Goal: Task Accomplishment & Management: Manage account settings

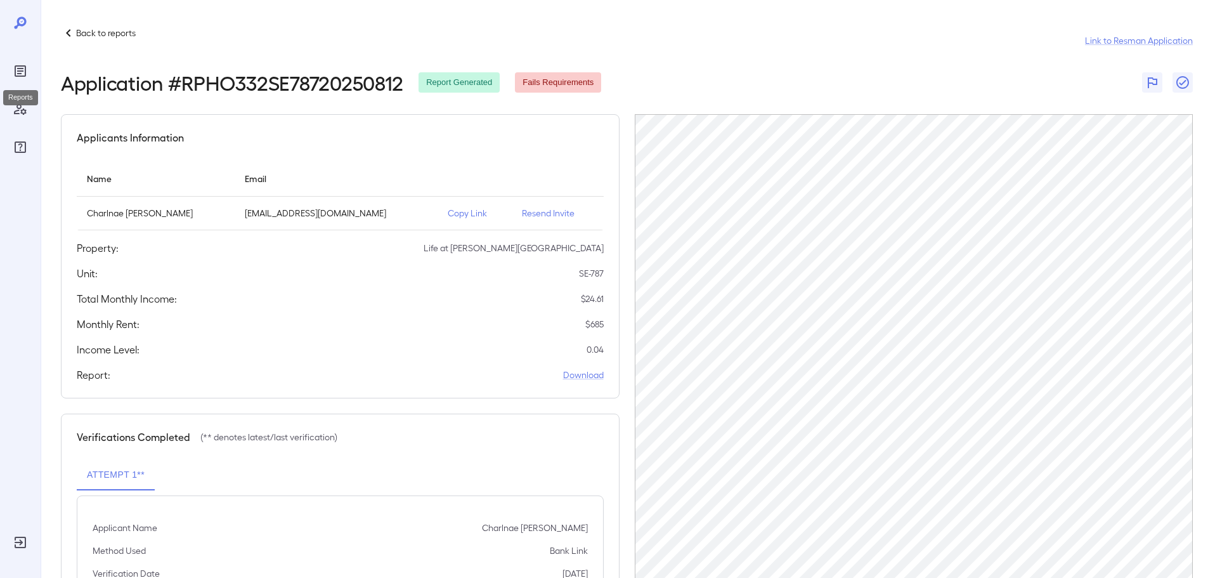
click at [28, 64] on div "Reports" at bounding box center [20, 71] width 20 height 20
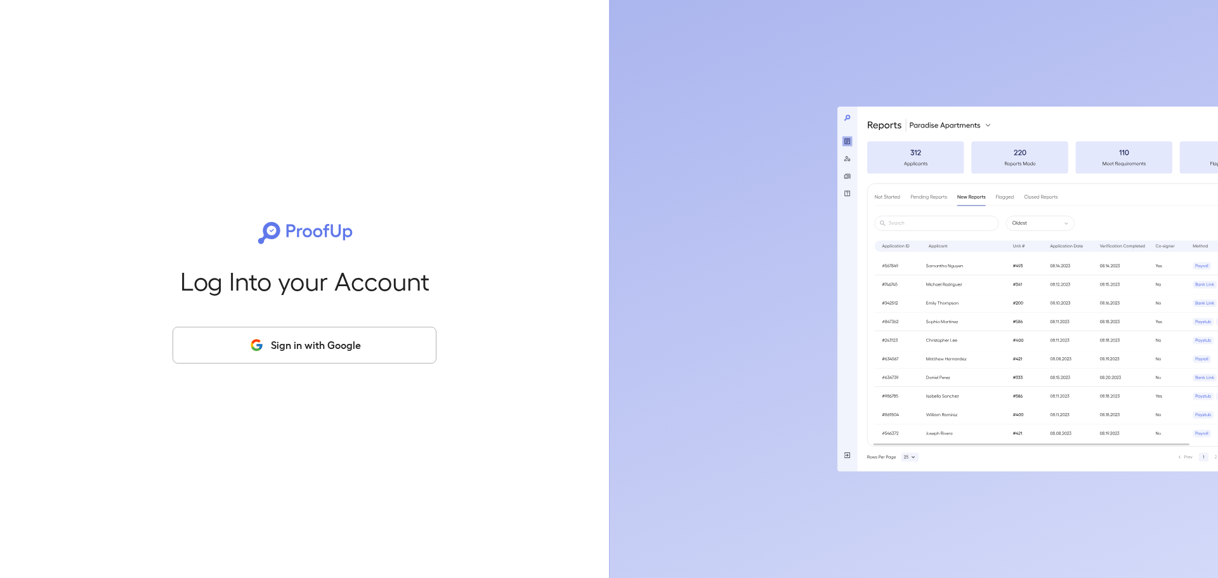
click at [311, 332] on button "Sign in with Google" at bounding box center [305, 345] width 264 height 37
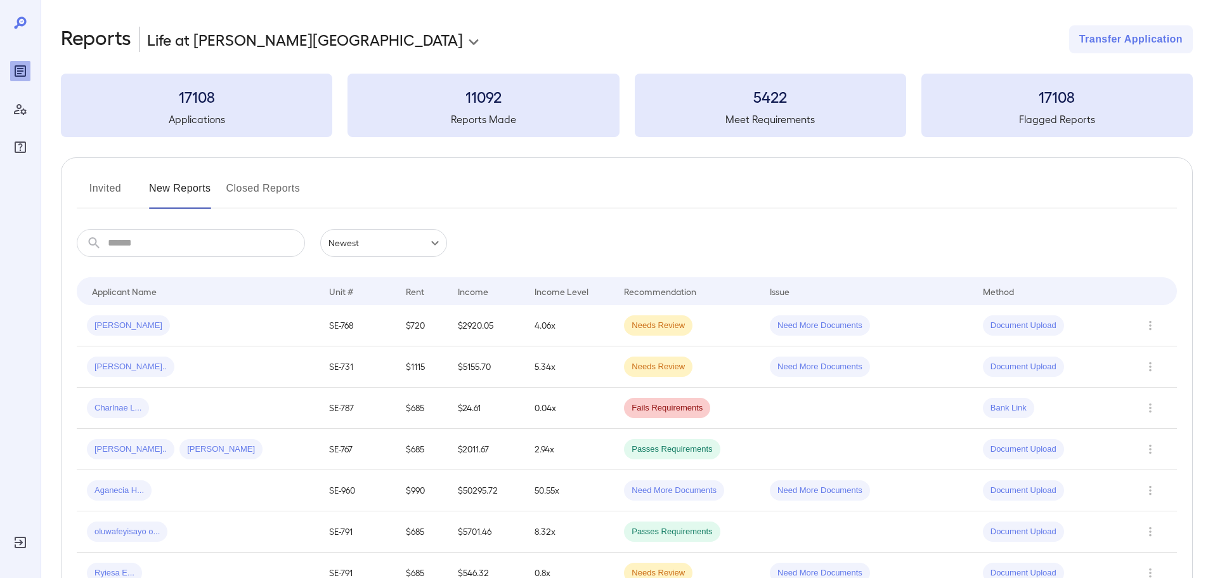
click at [194, 321] on div "Sabrina M..." at bounding box center [198, 325] width 222 height 20
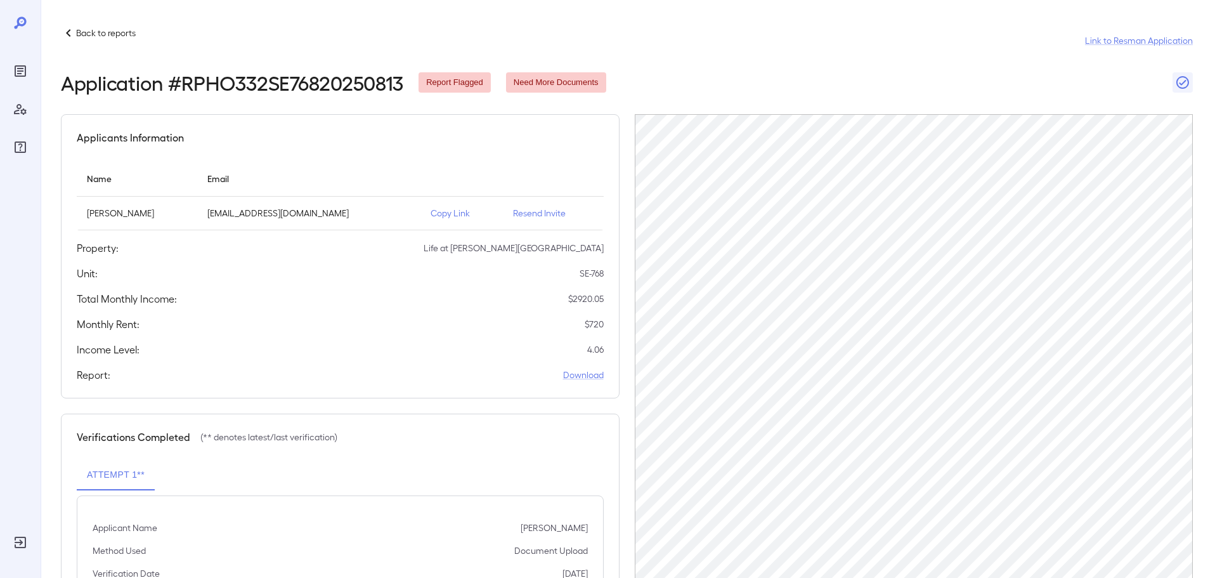
click at [549, 214] on p "Resend Invite" at bounding box center [553, 213] width 81 height 13
click at [532, 213] on p "Resend Invite" at bounding box center [553, 213] width 81 height 13
